Goal: Book appointment/travel/reservation

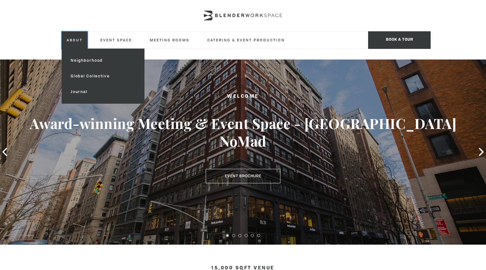
click at [74, 38] on link "About" at bounding box center [75, 39] width 26 height 17
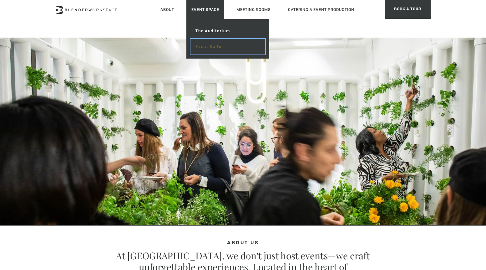
click at [214, 48] on link "Event Suite" at bounding box center [228, 47] width 75 height 16
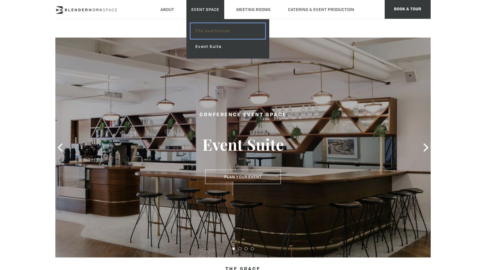
click at [208, 33] on link "The Auditorium" at bounding box center [228, 31] width 75 height 16
